Goal: Go to known website: Go to known website

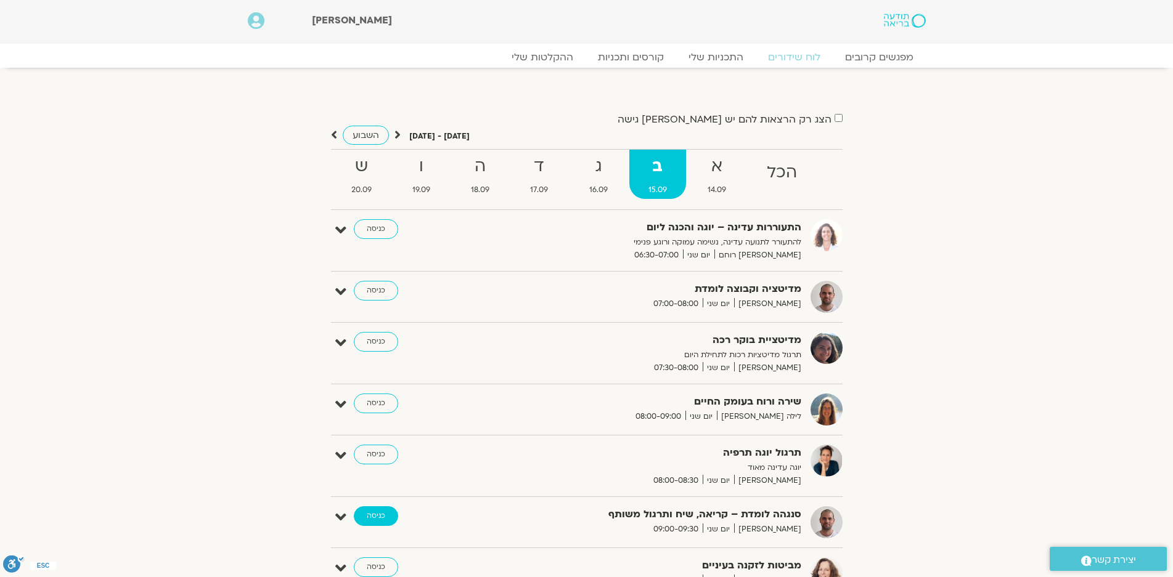
click at [372, 515] on link "כניסה" at bounding box center [376, 517] width 44 height 20
click at [380, 513] on link "כניסה" at bounding box center [376, 517] width 44 height 20
